Goal: Task Accomplishment & Management: Manage account settings

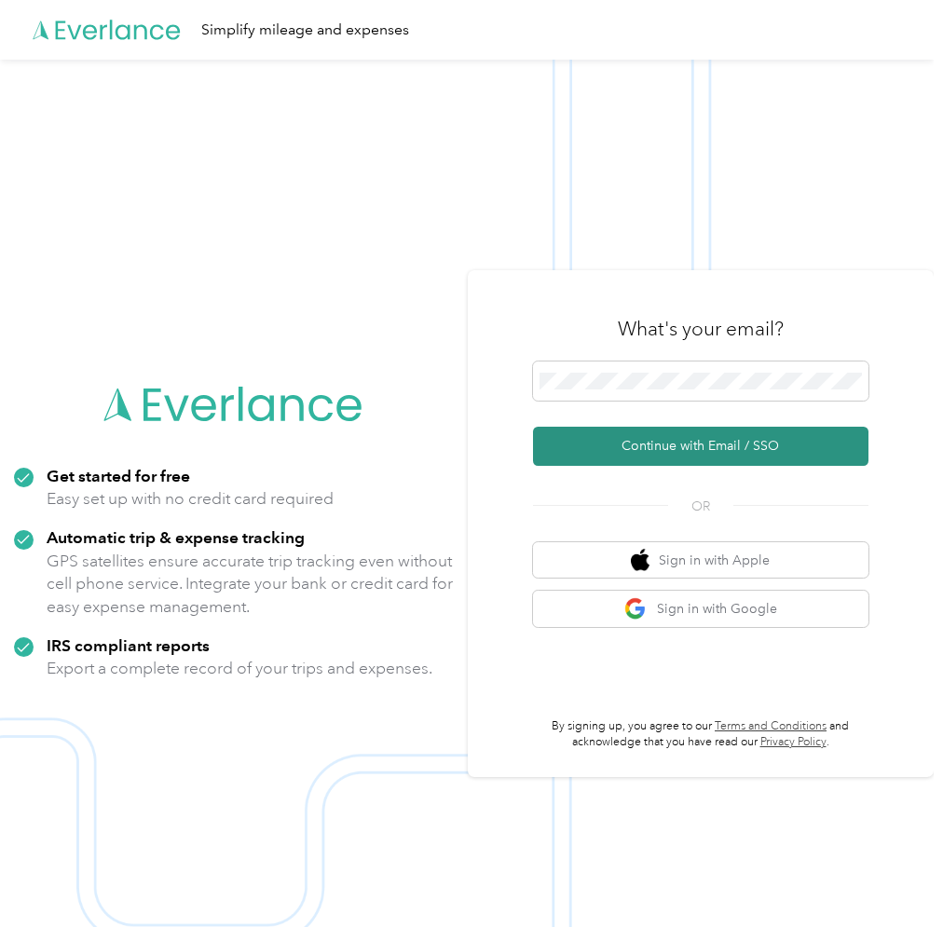
click at [715, 448] on button "Continue with Email / SSO" at bounding box center [700, 446] width 335 height 39
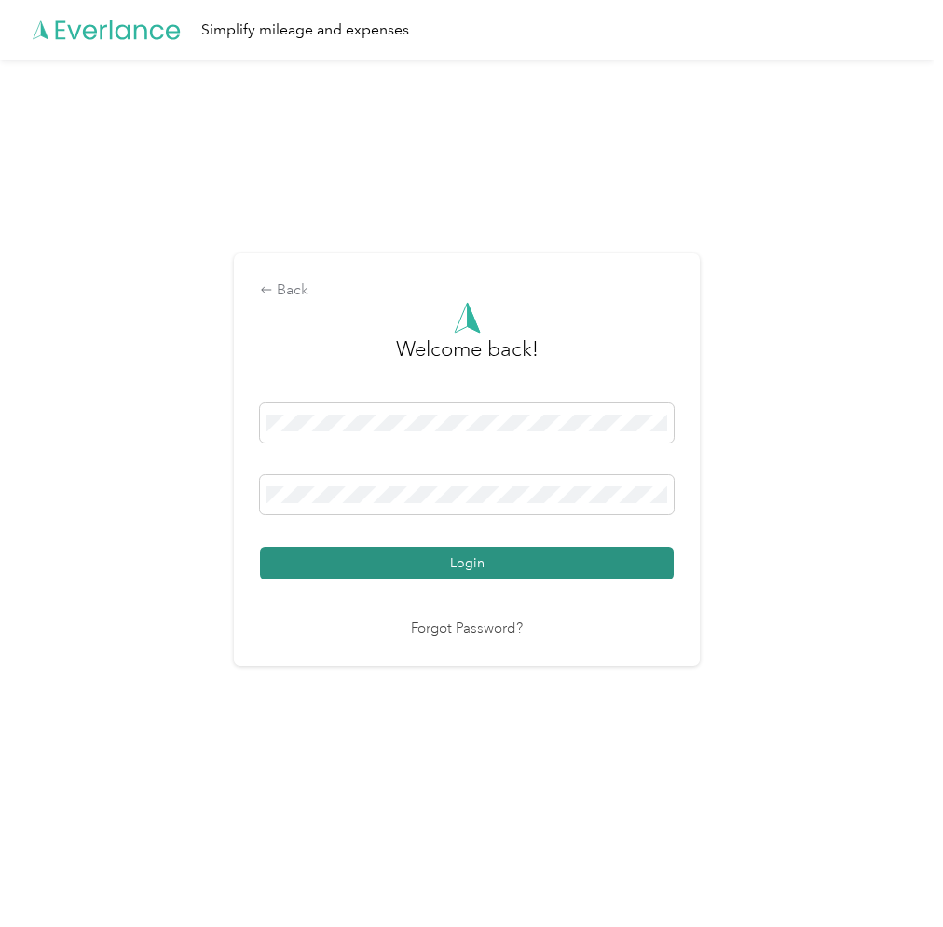
click at [325, 557] on button "Login" at bounding box center [467, 563] width 414 height 33
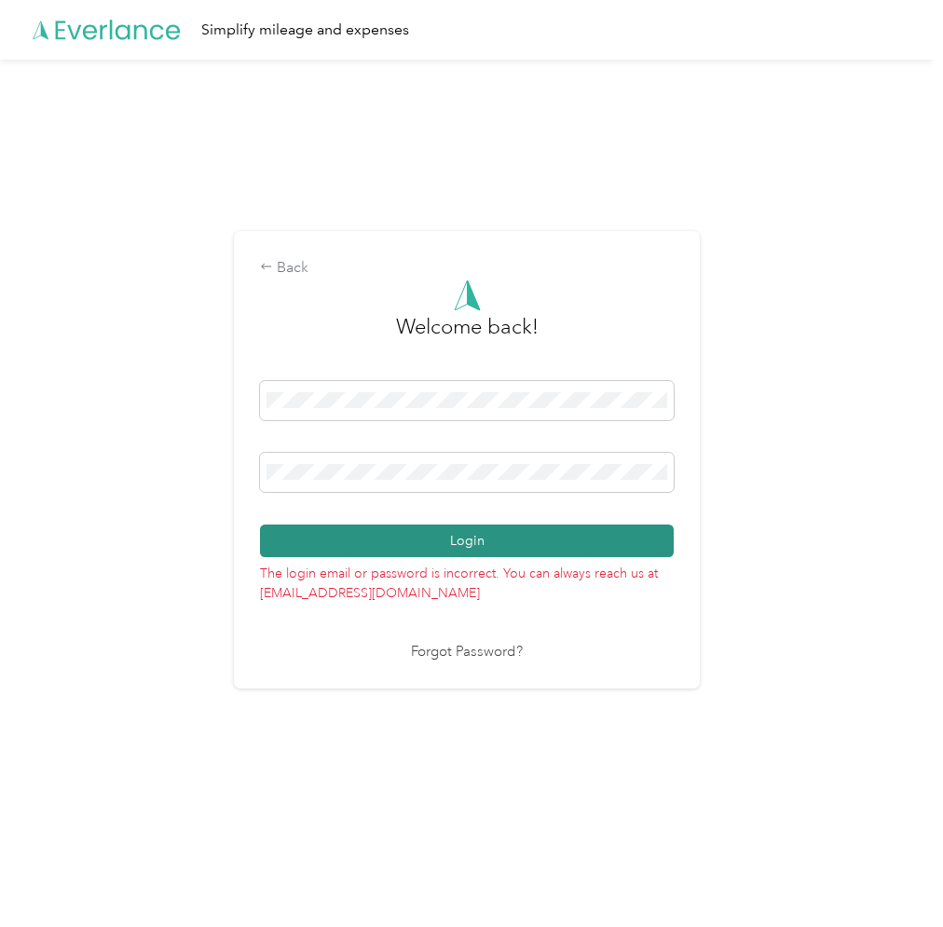
click at [583, 549] on button "Login" at bounding box center [467, 540] width 414 height 33
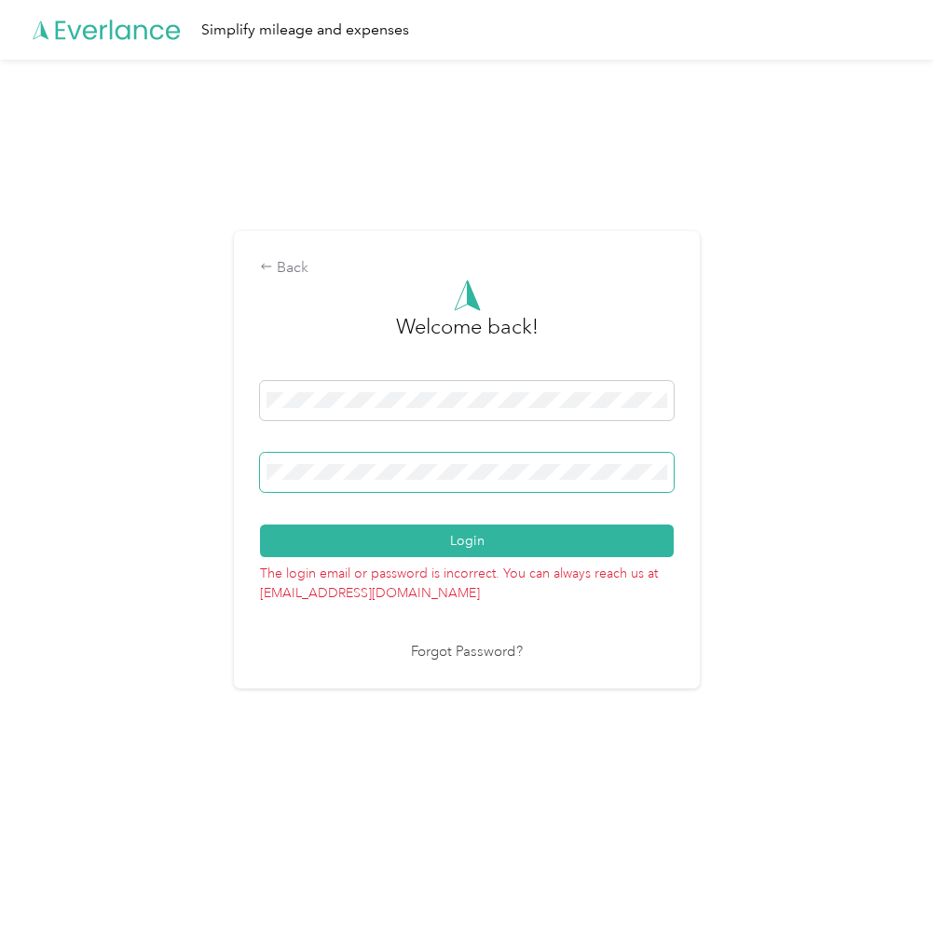
click at [260, 524] on button "Login" at bounding box center [467, 540] width 414 height 33
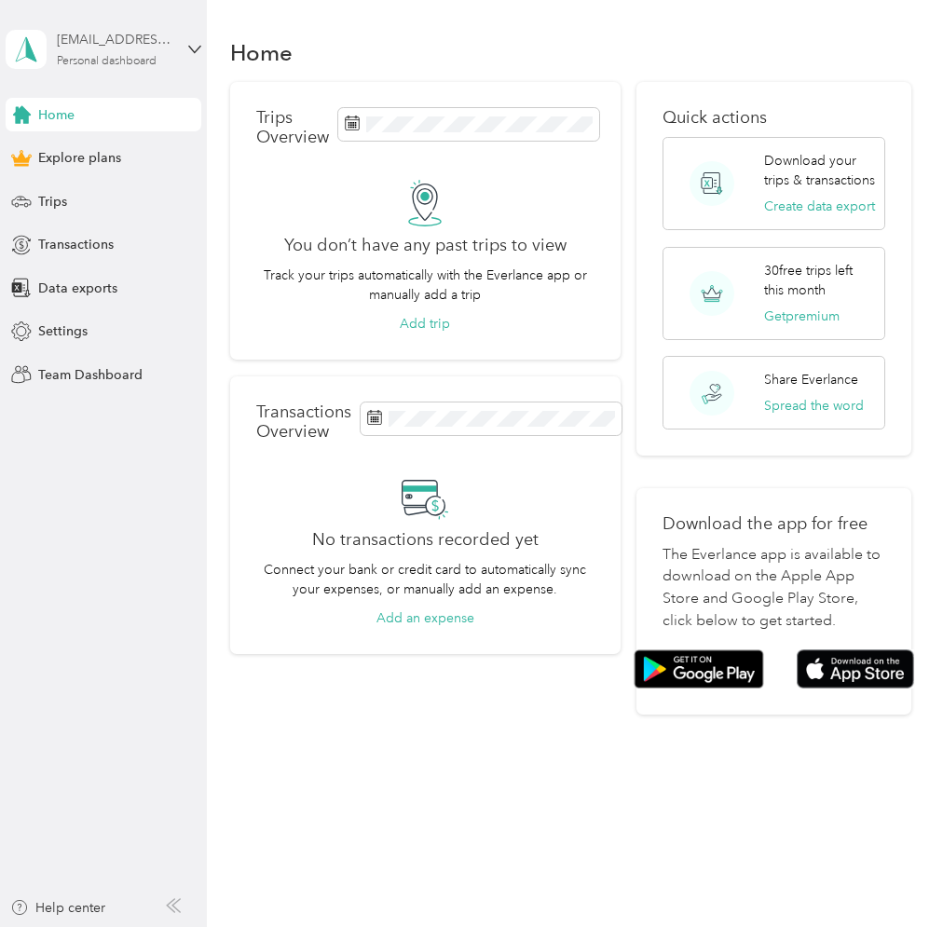
click at [171, 46] on div "[EMAIL_ADDRESS][DOMAIN_NAME]" at bounding box center [115, 40] width 116 height 20
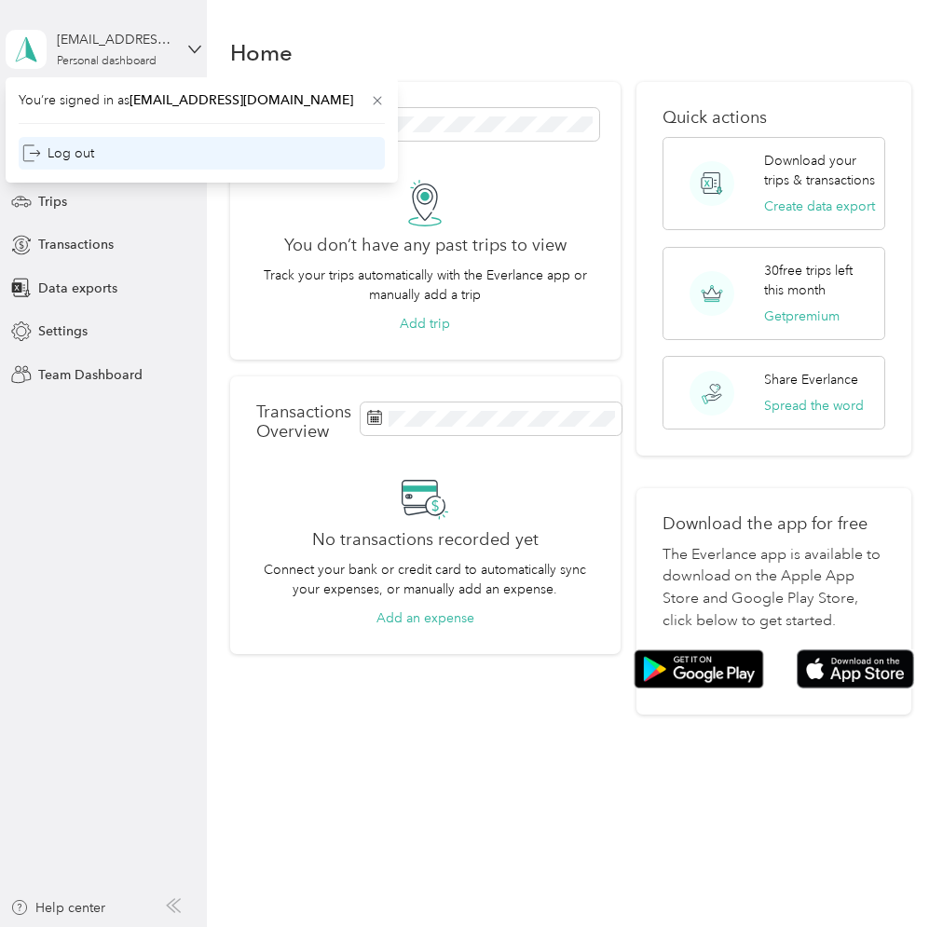
click at [83, 156] on div "Log out" at bounding box center [58, 153] width 72 height 20
